Goal: Task Accomplishment & Management: Use online tool/utility

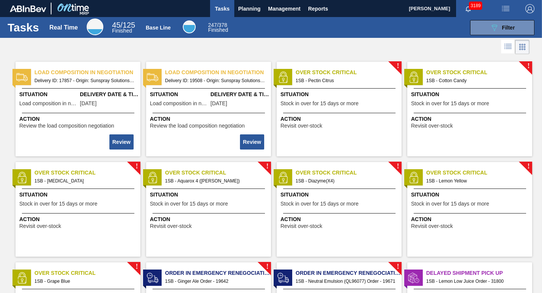
click at [226, 7] on span "Tasks" at bounding box center [222, 8] width 17 height 9
click at [222, 9] on span "Tasks" at bounding box center [222, 8] width 17 height 9
click at [241, 9] on span "Planning" at bounding box center [249, 8] width 22 height 9
click at [221, 10] on span "Tasks" at bounding box center [222, 8] width 17 height 9
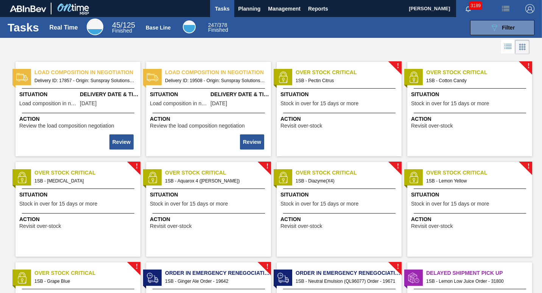
drag, startPoint x: 221, startPoint y: 10, endPoint x: 188, endPoint y: 6, distance: 32.4
click at [188, 6] on div "Tasks Planning Management Reports" at bounding box center [271, 8] width 542 height 17
click at [221, 6] on span "Tasks" at bounding box center [222, 8] width 17 height 9
click at [221, 7] on span "Tasks" at bounding box center [222, 8] width 17 height 9
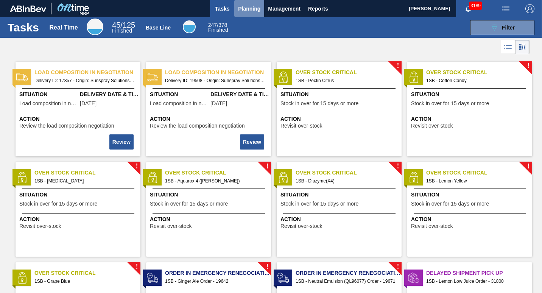
click at [255, 7] on span "Planning" at bounding box center [249, 8] width 22 height 9
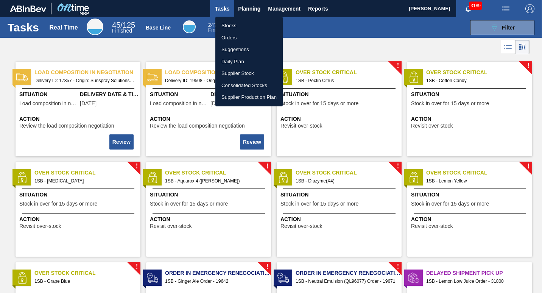
click at [232, 26] on li "Stocks" at bounding box center [248, 26] width 67 height 12
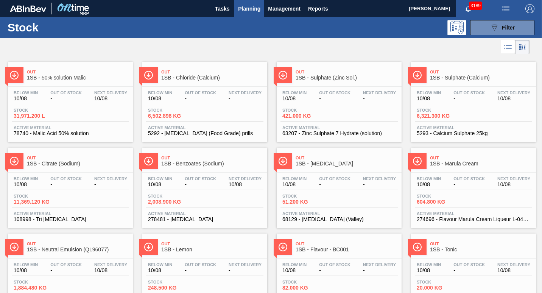
click at [311, 89] on div "Below Min 10/08 Out Of Stock - Next Delivery - Stock 421.000 KG Active Material…" at bounding box center [339, 112] width 125 height 51
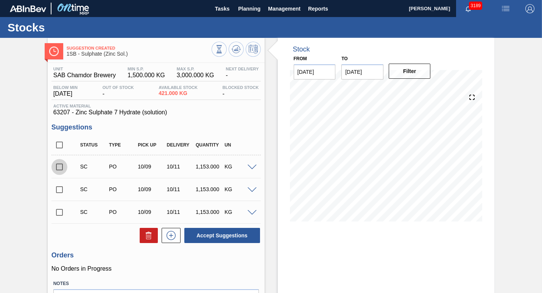
click at [59, 163] on input "checkbox" at bounding box center [59, 167] width 16 height 16
click at [236, 234] on button "Accept Suggestions" at bounding box center [222, 235] width 76 height 15
click at [249, 165] on span at bounding box center [251, 168] width 9 height 6
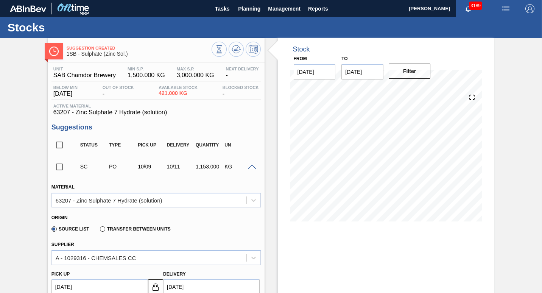
click at [249, 165] on span at bounding box center [251, 168] width 9 height 6
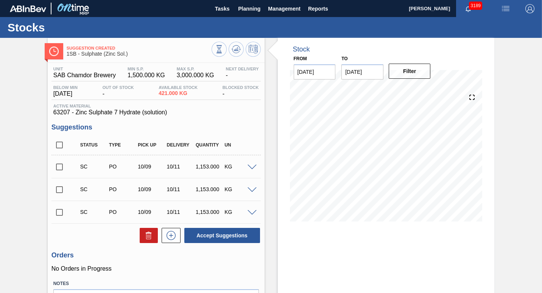
click at [60, 165] on input "checkbox" at bounding box center [59, 167] width 16 height 16
click at [224, 232] on button "Accept Suggestions" at bounding box center [222, 235] width 76 height 15
checkbox input "false"
click at [510, 106] on div "Suggestion Created 1SB - Sulphate (Zinc Sol.) Unit SAB Chamdor Brewery MIN S.P.…" at bounding box center [271, 189] width 542 height 302
click at [474, 7] on span "3189" at bounding box center [475, 6] width 13 height 8
